Goal: Navigation & Orientation: Find specific page/section

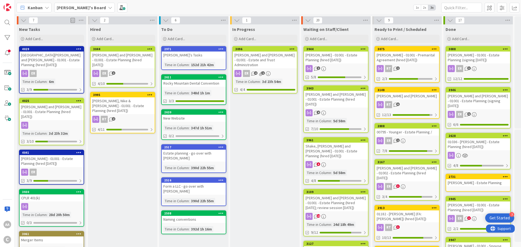
scroll to position [0, 27]
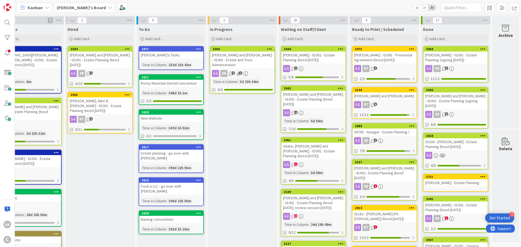
click at [77, 6] on b "[PERSON_NAME]'s Board" at bounding box center [81, 7] width 49 height 5
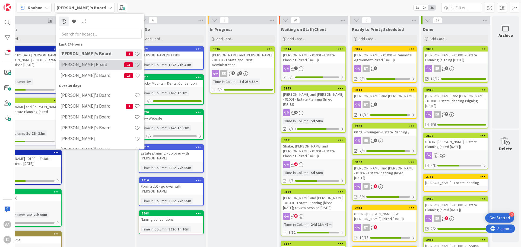
click at [78, 70] on div "[PERSON_NAME] Board 11" at bounding box center [100, 65] width 83 height 10
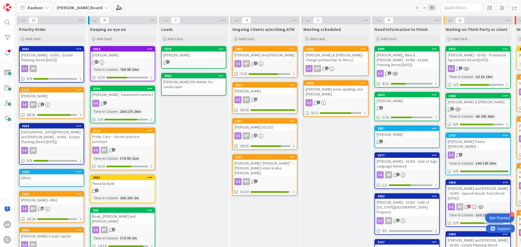
click at [67, 7] on b "[PERSON_NAME] Board" at bounding box center [80, 7] width 46 height 5
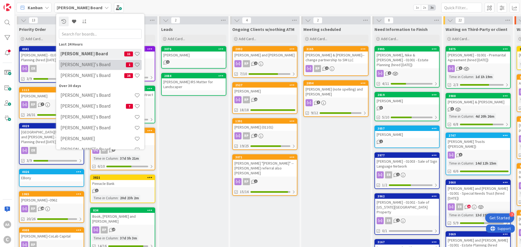
click at [74, 67] on h4 "[PERSON_NAME]'s Board" at bounding box center [93, 64] width 65 height 5
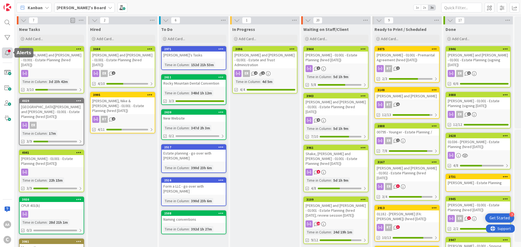
click at [8, 54] on div at bounding box center [7, 53] width 11 height 11
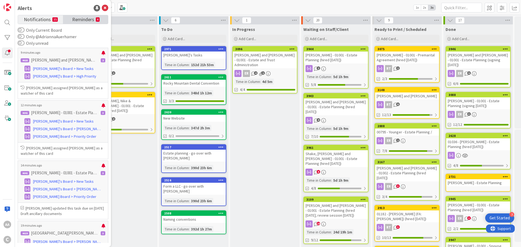
click at [84, 19] on span "Reminders" at bounding box center [83, 19] width 22 height 8
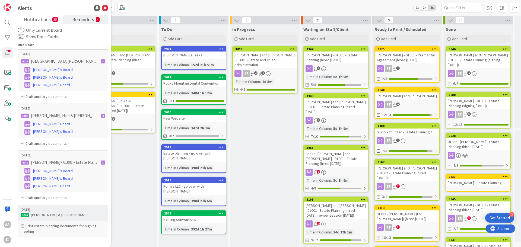
click at [56, 226] on h6 "Print estate planning documents for signing meeting" at bounding box center [63, 228] width 85 height 11
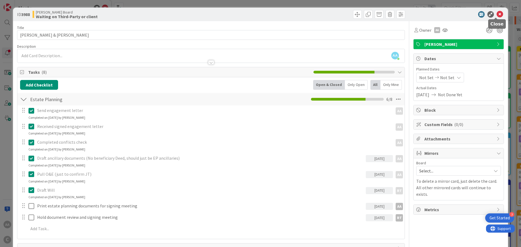
click at [497, 15] on icon at bounding box center [500, 14] width 7 height 7
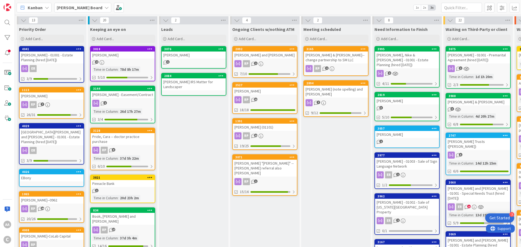
click at [70, 11] on div "[PERSON_NAME] Board" at bounding box center [82, 8] width 57 height 10
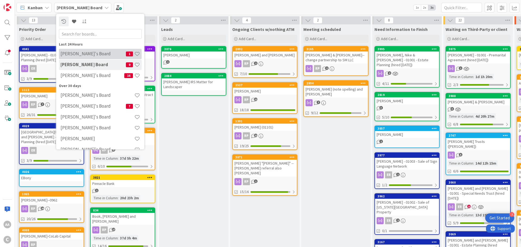
click at [75, 54] on h4 "[PERSON_NAME]'s Board" at bounding box center [93, 53] width 65 height 5
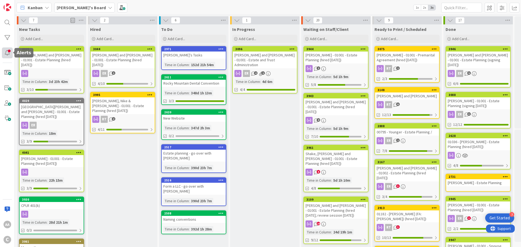
click at [5, 52] on div at bounding box center [7, 53] width 11 height 11
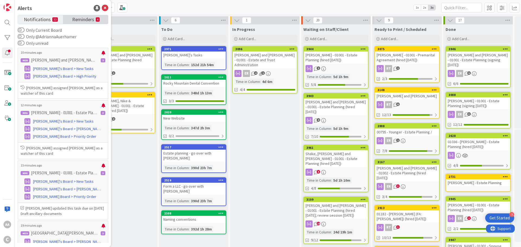
click at [72, 20] on span "Reminders" at bounding box center [83, 19] width 22 height 8
